Goal: Information Seeking & Learning: Find specific fact

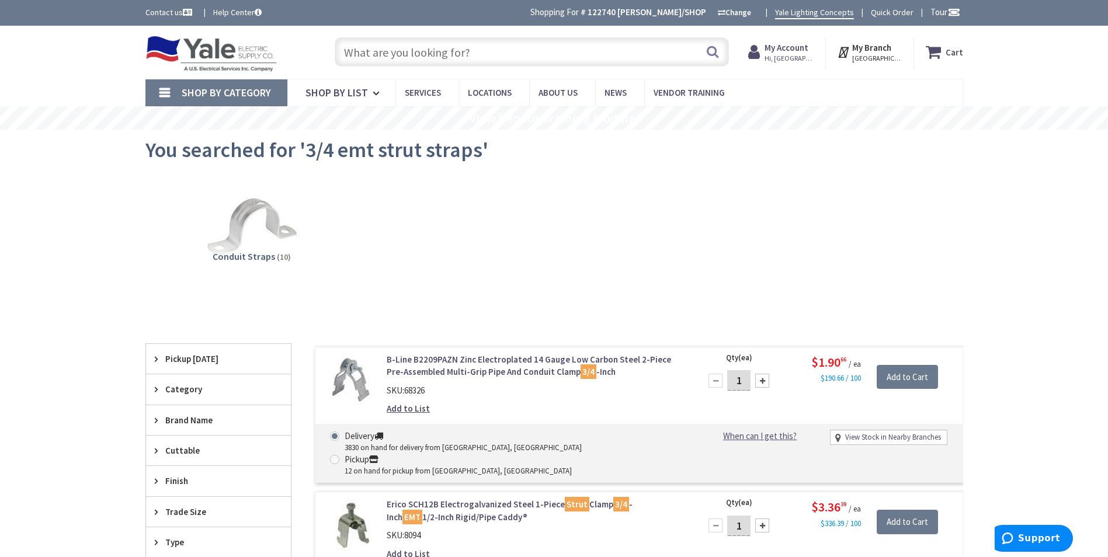
click at [447, 57] on input "text" at bounding box center [532, 51] width 394 height 29
paste input "7/8 unistrut"
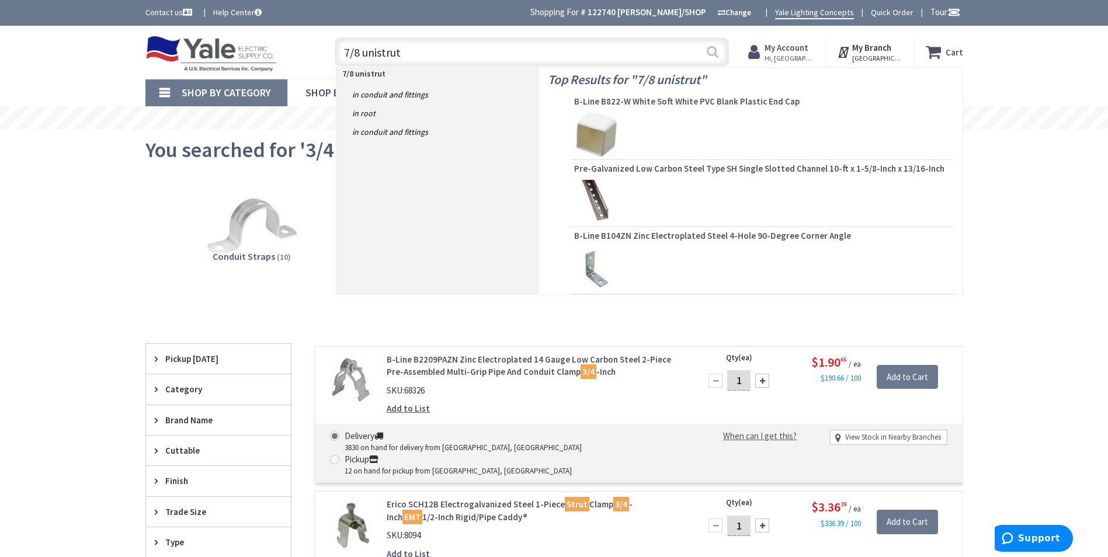
type input "7/8 unistrut"
click at [713, 54] on button "Search" at bounding box center [712, 52] width 15 height 26
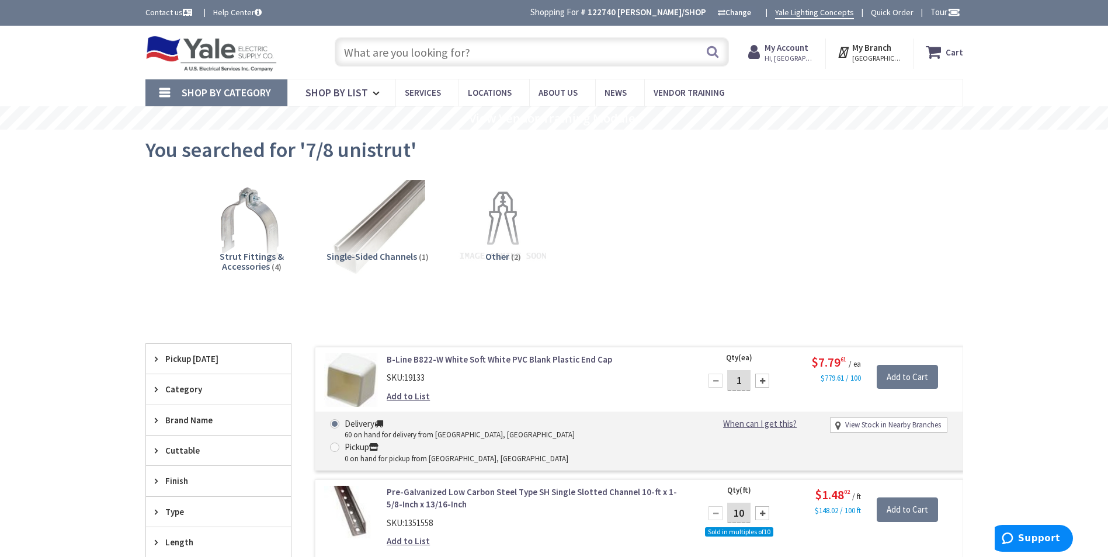
click at [426, 59] on input "text" at bounding box center [532, 51] width 394 height 29
paste input "1/4 all thread"
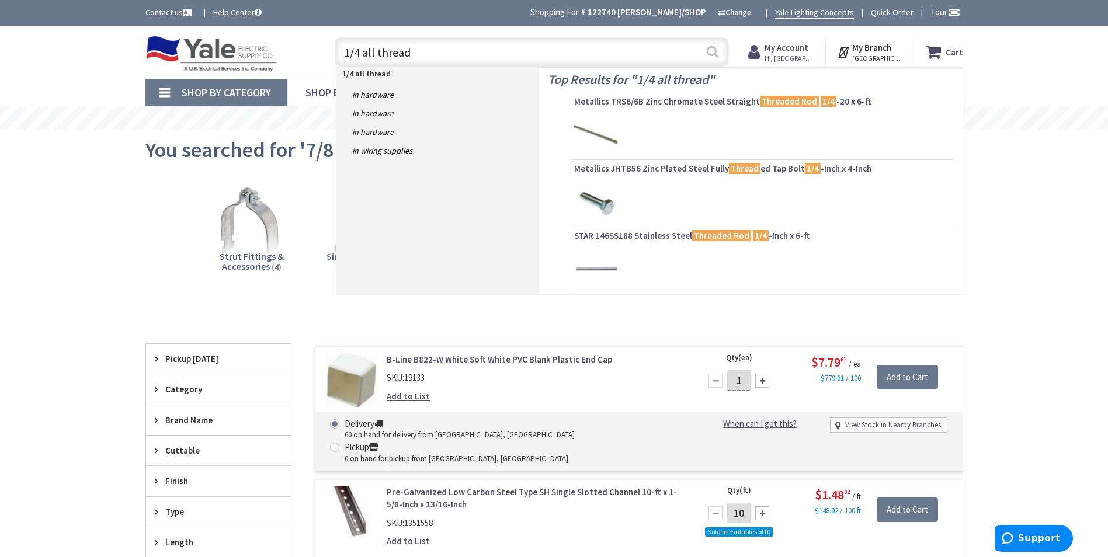
type input "1/4 all thread"
click at [712, 51] on button "Search" at bounding box center [712, 52] width 15 height 26
